Goal: Navigation & Orientation: Find specific page/section

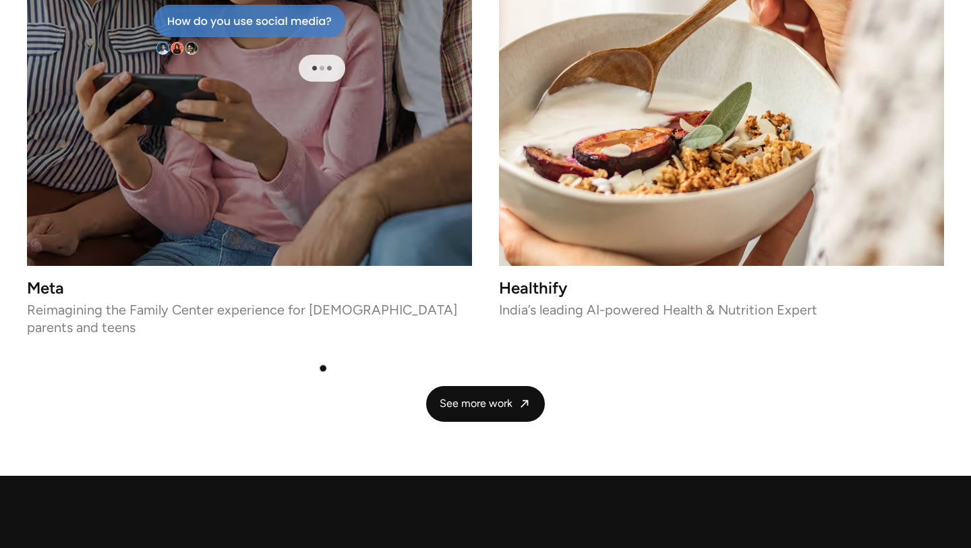
scroll to position [3092, 0]
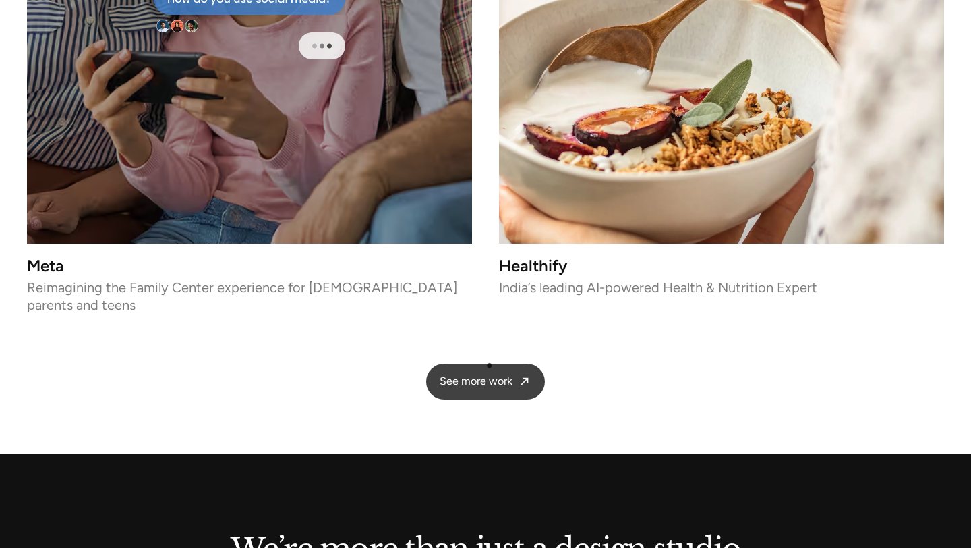
click at [494, 374] on span "See more work" at bounding box center [476, 381] width 73 height 14
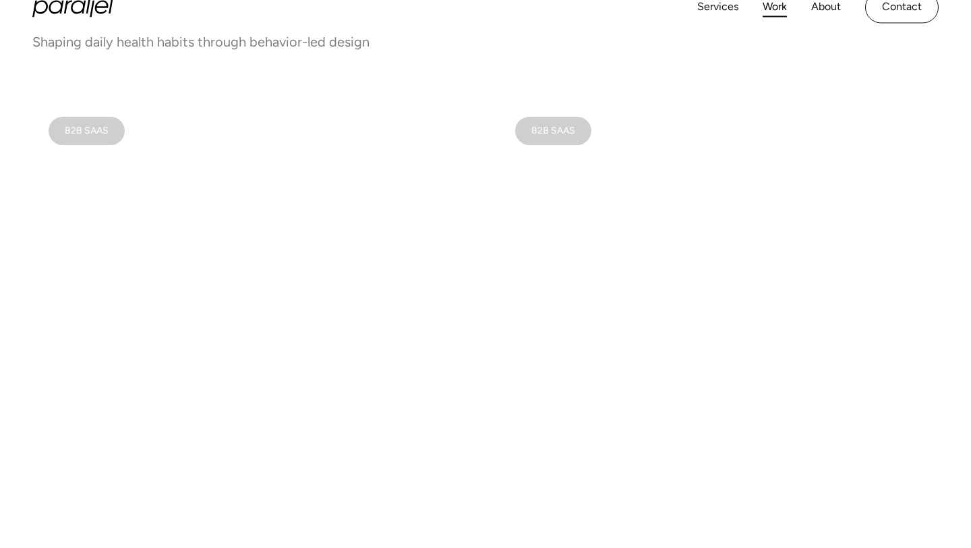
scroll to position [801, 0]
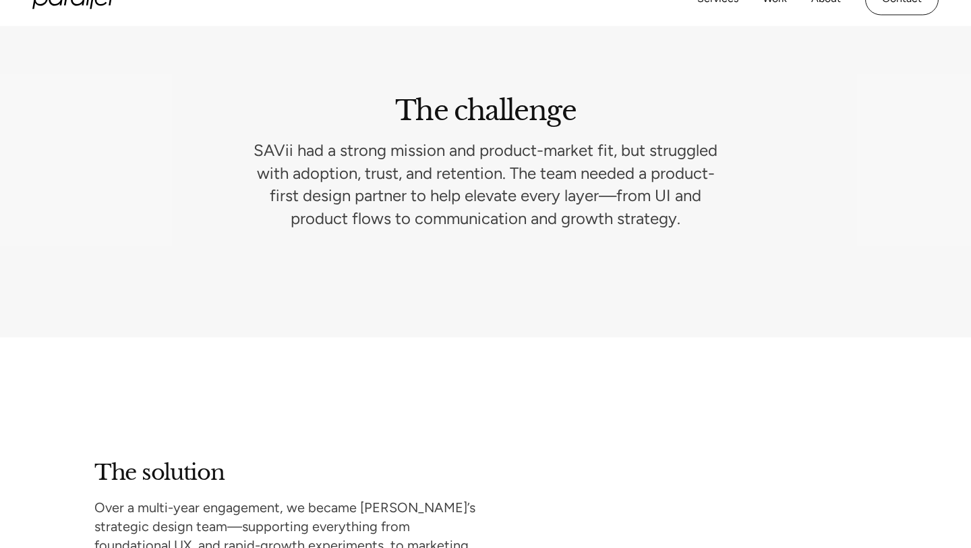
scroll to position [1987, 0]
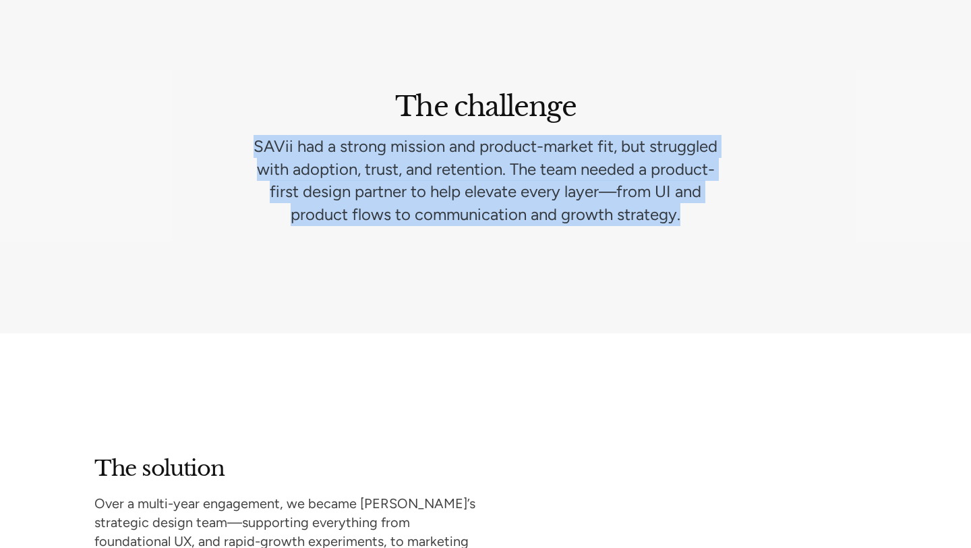
drag, startPoint x: 284, startPoint y: 127, endPoint x: 710, endPoint y: 201, distance: 432.6
click at [710, 201] on p "SAVii had a strong mission and product-market fit, but struggled with adoption,…" at bounding box center [486, 180] width 464 height 90
click at [596, 152] on p "SAVii had a strong mission and product-market fit, but struggled with adoption,…" at bounding box center [486, 180] width 464 height 90
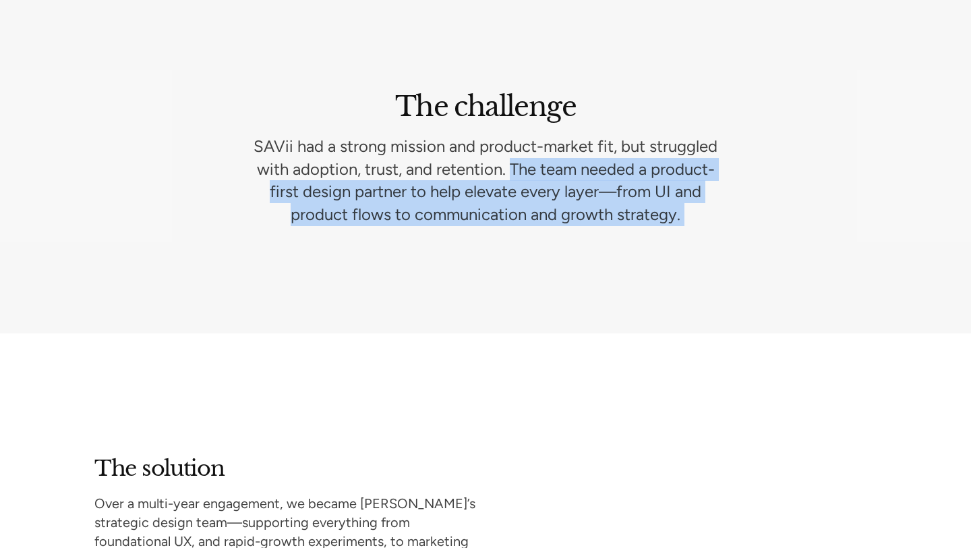
drag, startPoint x: 596, startPoint y: 152, endPoint x: 785, endPoint y: 285, distance: 231.5
click at [788, 285] on section "The challenge SAVii had a strong mission and product-market fit, but struggled …" at bounding box center [485, 157] width 971 height 352
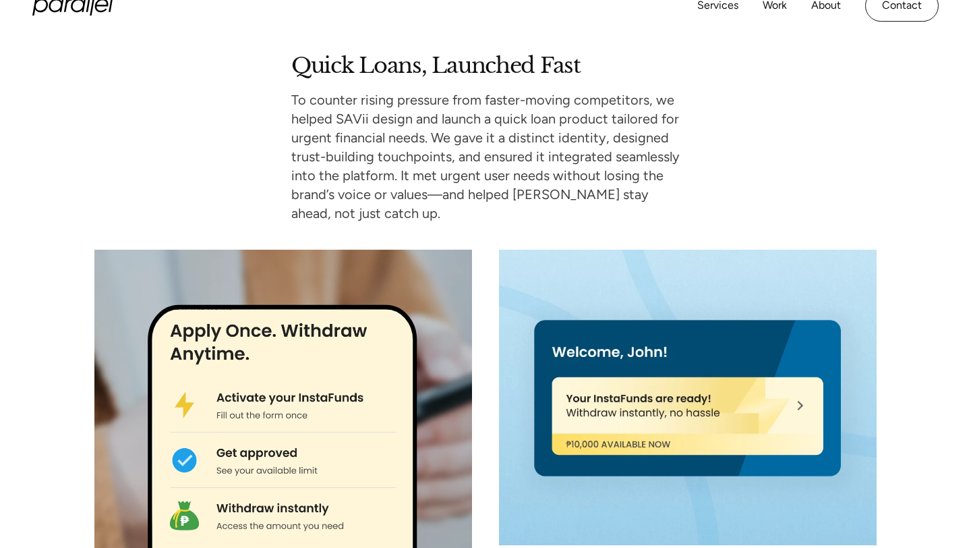
scroll to position [4348, 0]
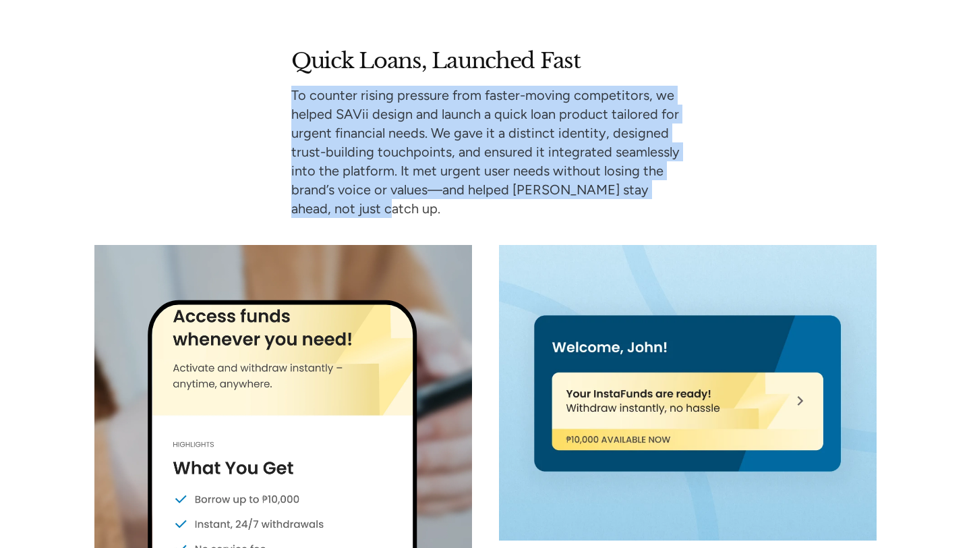
drag, startPoint x: 291, startPoint y: 65, endPoint x: 503, endPoint y: 192, distance: 246.3
click at [505, 192] on div "Quick Loans, Launched Fast To counter rising pressure from faster-moving compet…" at bounding box center [485, 386] width 783 height 679
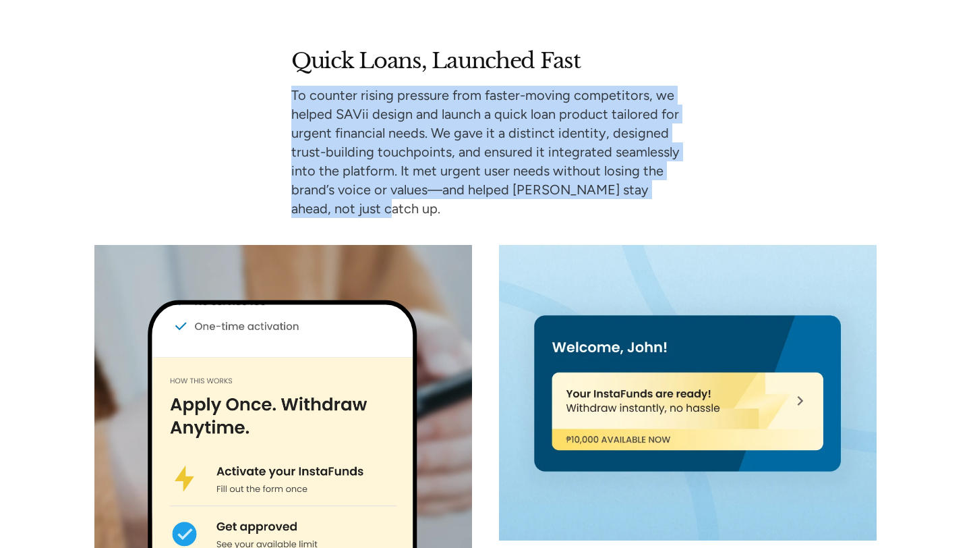
click at [414, 86] on p "To counter rising pressure from faster-moving competitors, we helped SAVii desi…" at bounding box center [485, 152] width 389 height 132
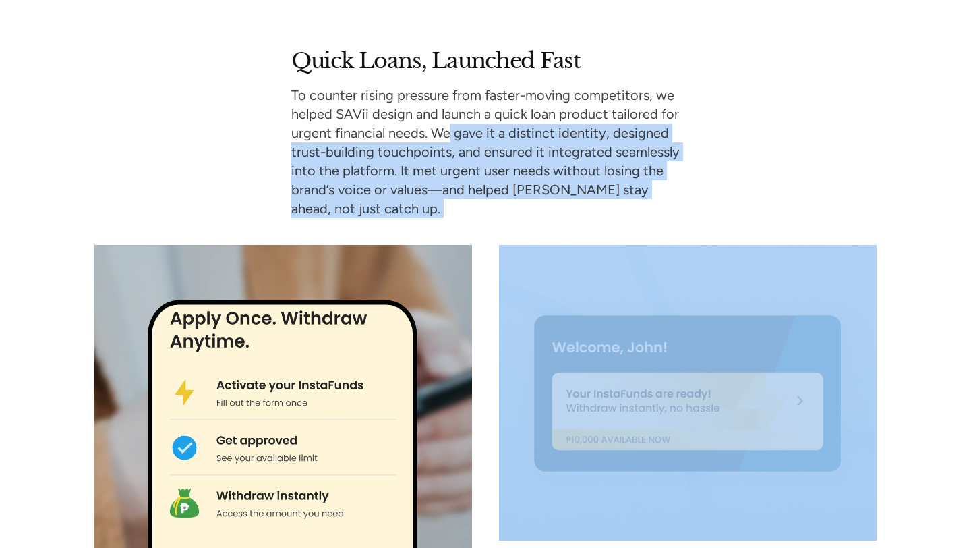
drag, startPoint x: 448, startPoint y: 86, endPoint x: 517, endPoint y: 201, distance: 134.7
click at [517, 201] on div "Quick Loans, Launched Fast To counter rising pressure from faster-moving compet…" at bounding box center [485, 386] width 783 height 679
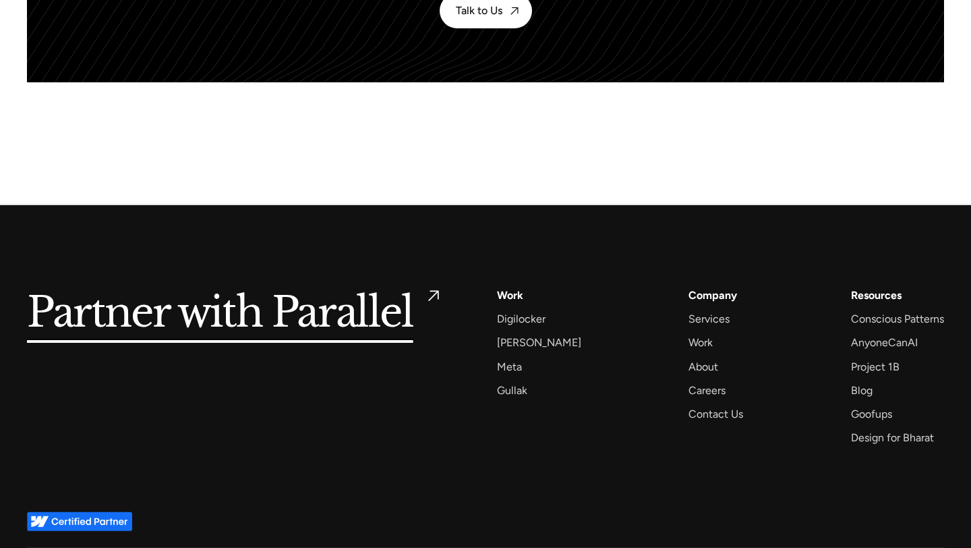
scroll to position [6915, 0]
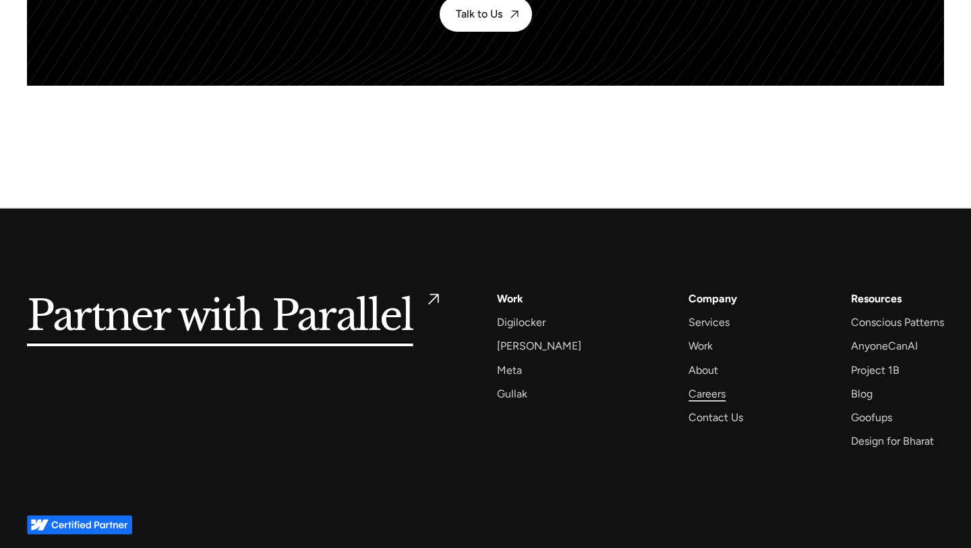
click at [689, 385] on div "Careers" at bounding box center [707, 394] width 37 height 18
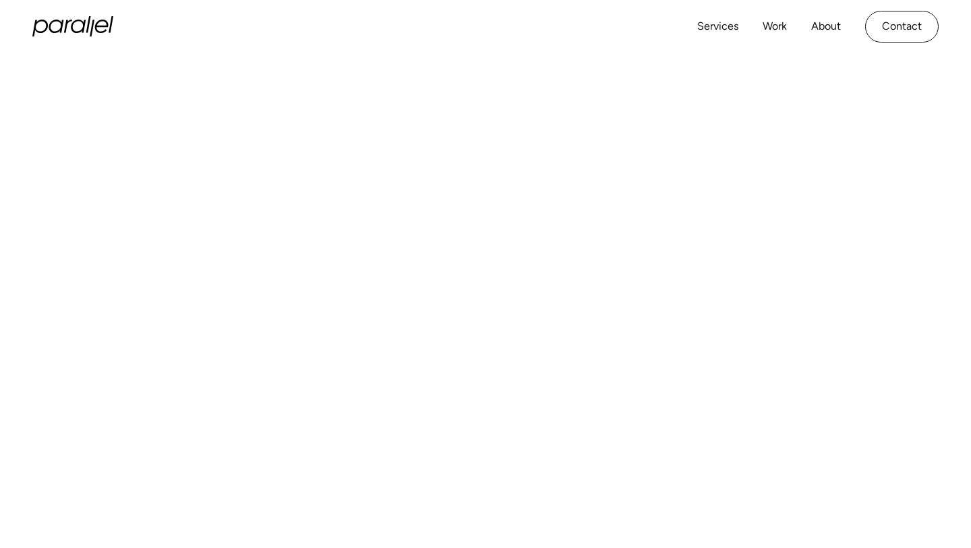
scroll to position [445, 0]
